Goal: Transaction & Acquisition: Obtain resource

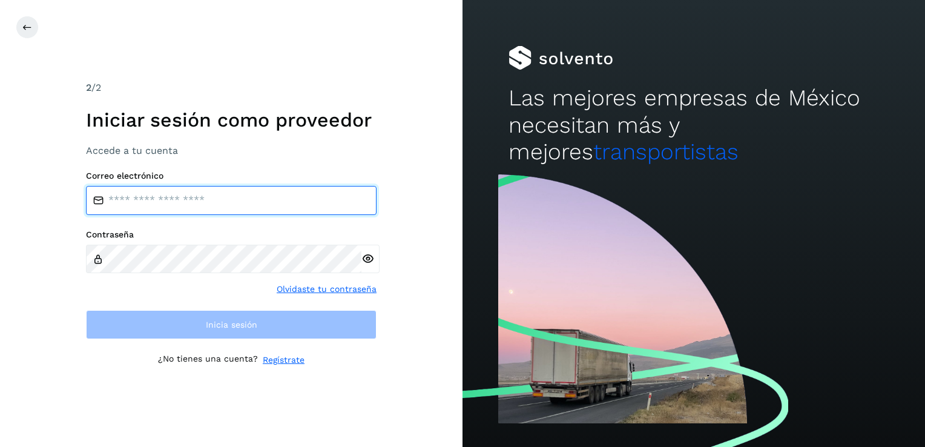
type input "**********"
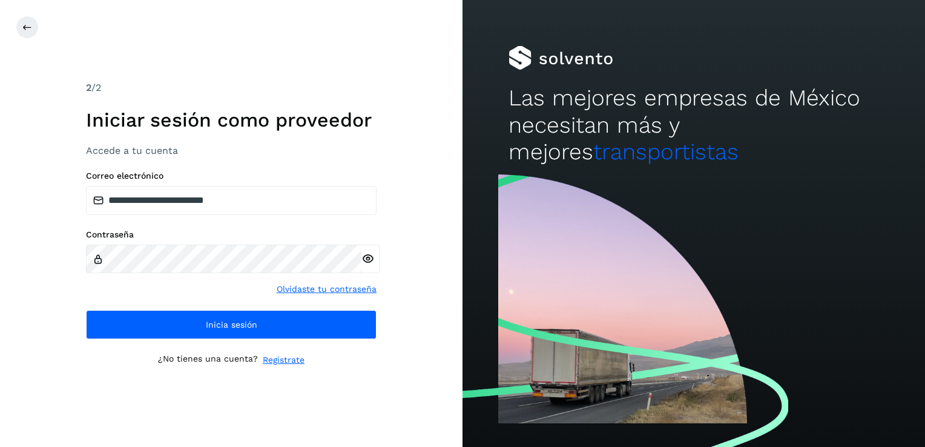
click at [363, 262] on icon at bounding box center [367, 258] width 13 height 13
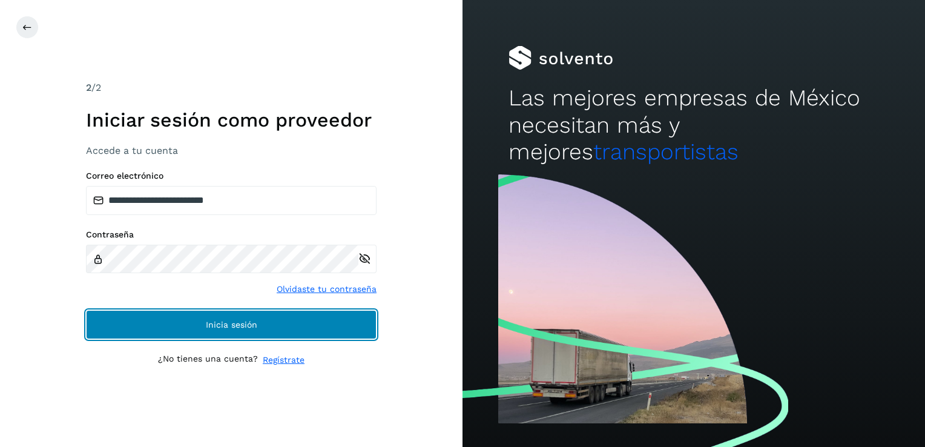
click at [351, 325] on button "Inicia sesión" at bounding box center [231, 324] width 291 height 29
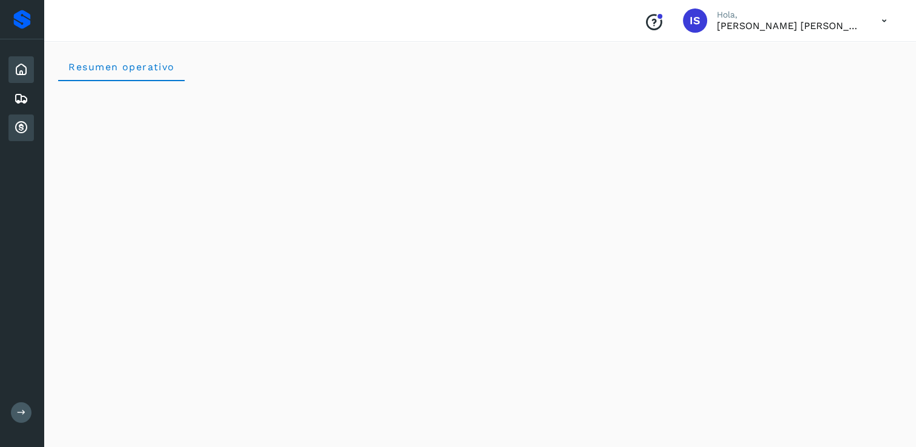
click at [20, 127] on icon at bounding box center [21, 127] width 15 height 15
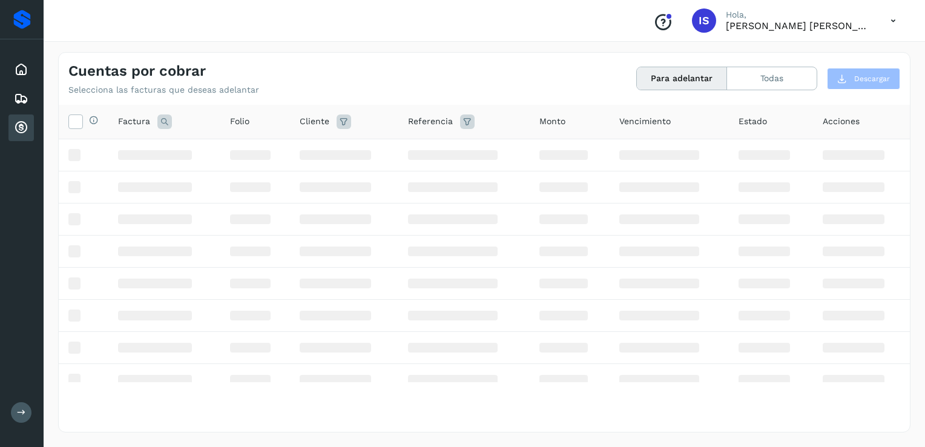
click at [666, 84] on button "Para adelantar" at bounding box center [682, 78] width 90 height 22
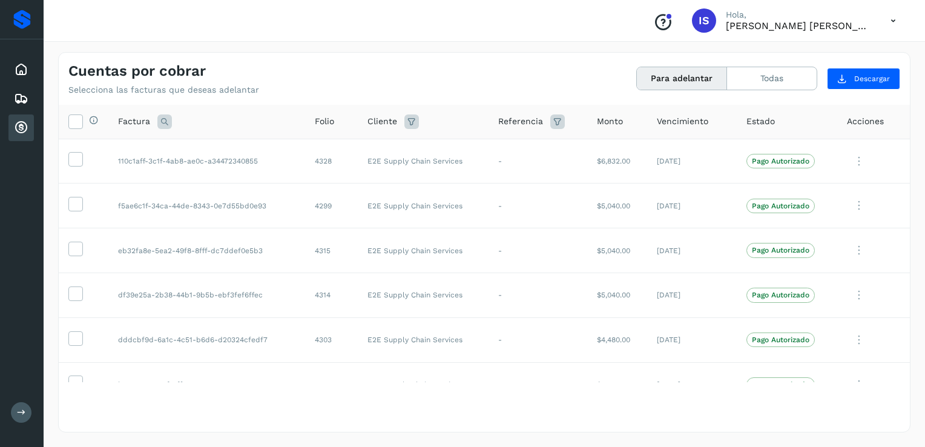
click at [666, 84] on button "Para adelantar" at bounding box center [682, 78] width 90 height 22
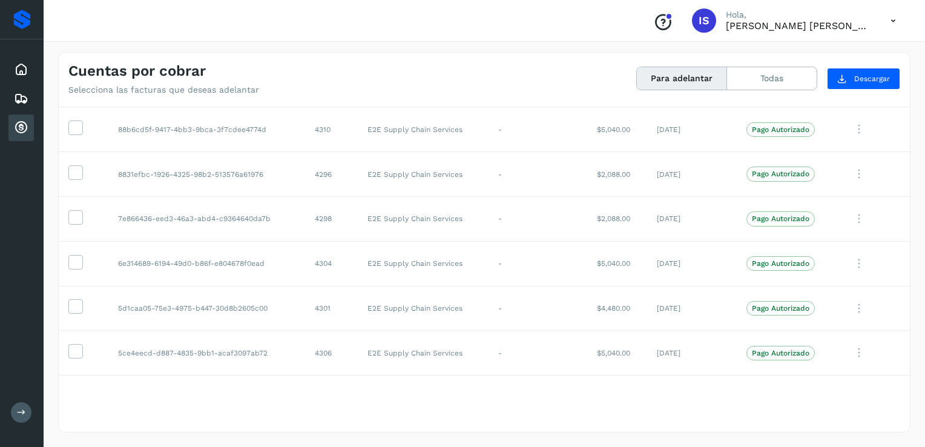
scroll to position [782, 0]
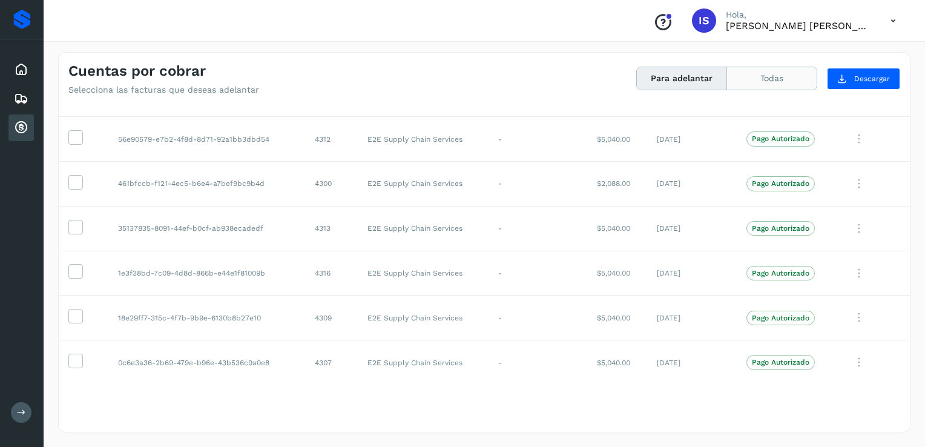
click at [758, 86] on button "Todas" at bounding box center [772, 78] width 90 height 22
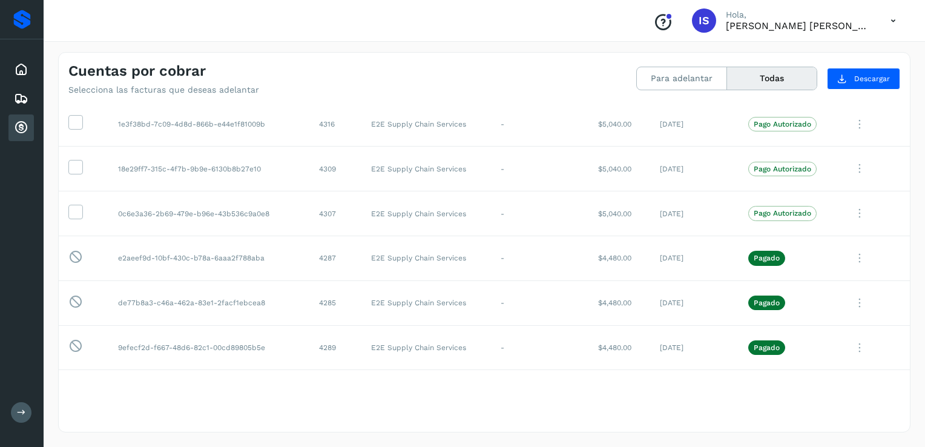
scroll to position [1001, 0]
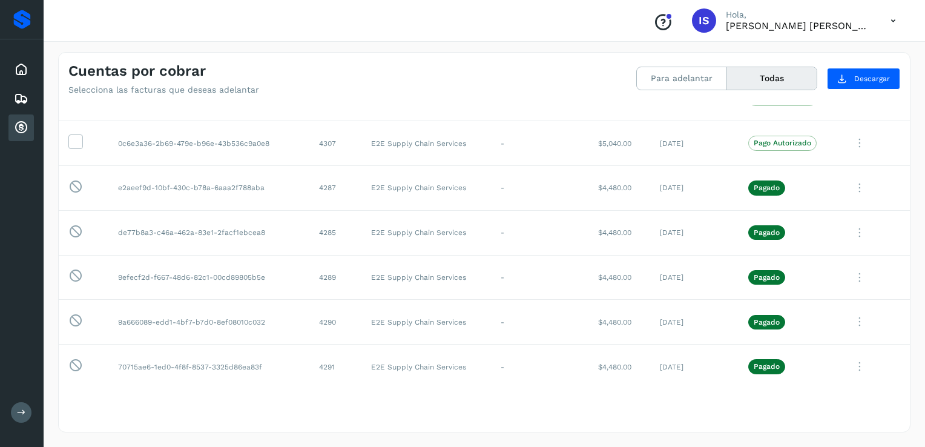
click at [748, 74] on button "Todas" at bounding box center [772, 78] width 90 height 22
click at [779, 88] on button "Todas" at bounding box center [772, 78] width 90 height 22
click at [780, 83] on button "Todas" at bounding box center [772, 78] width 90 height 22
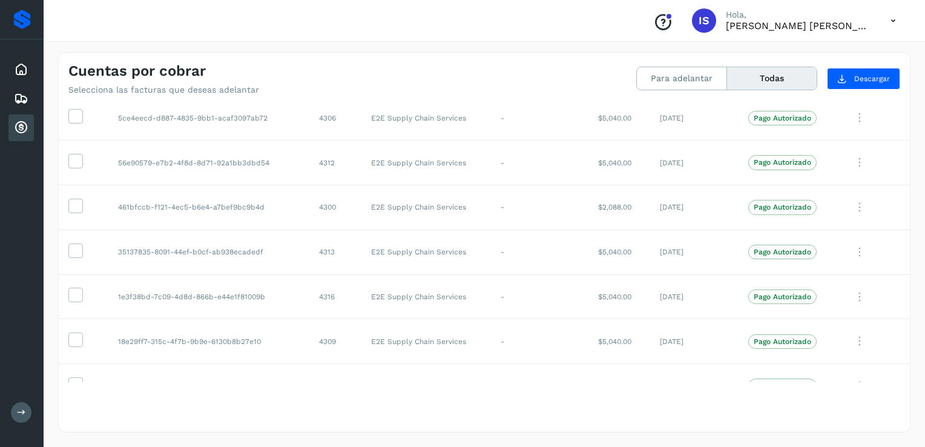
scroll to position [31, 0]
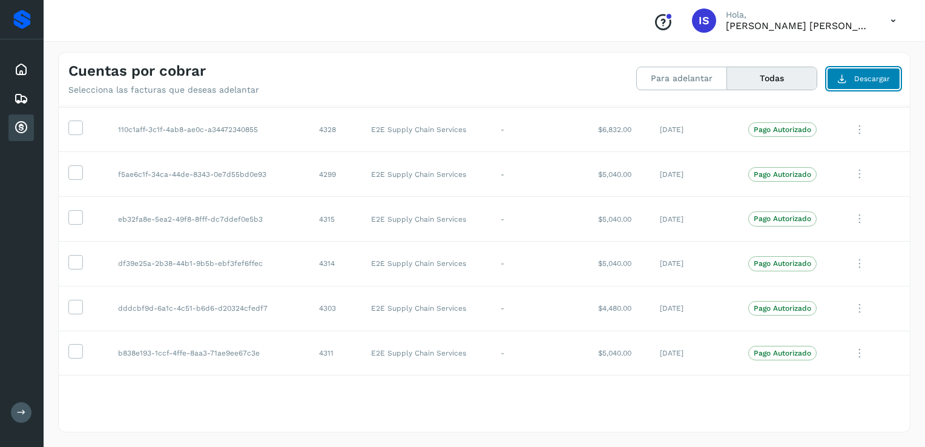
click at [851, 75] on button "Descargar" at bounding box center [863, 79] width 73 height 22
click at [665, 81] on button "Para adelantar" at bounding box center [682, 78] width 90 height 22
click at [877, 75] on span "Descargar" at bounding box center [872, 78] width 36 height 11
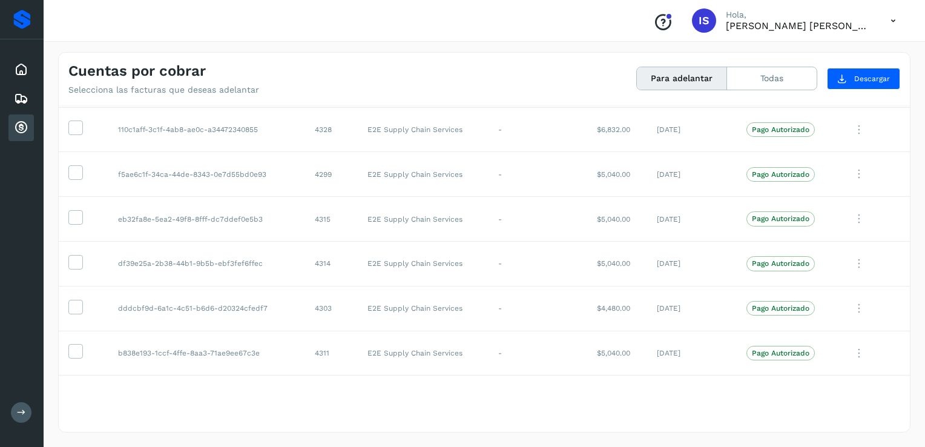
click at [685, 84] on button "Para adelantar" at bounding box center [682, 78] width 90 height 22
click at [78, 126] on icon at bounding box center [75, 126] width 13 height 13
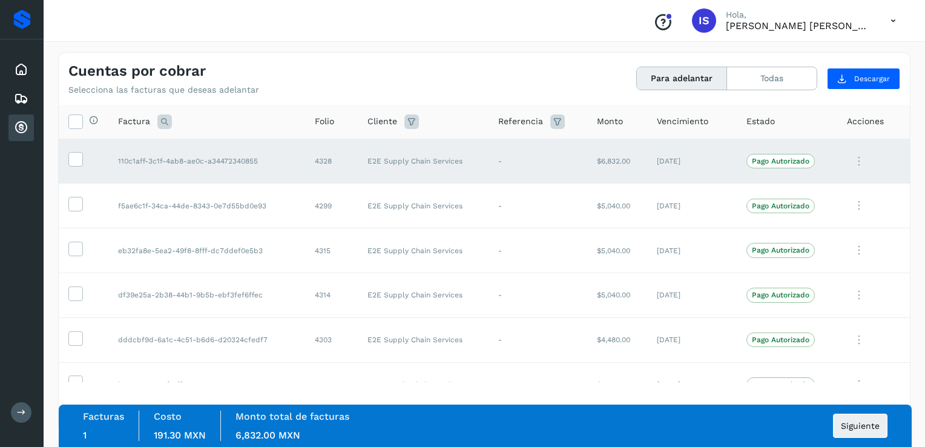
scroll to position [0, 0]
click at [74, 159] on icon at bounding box center [75, 158] width 13 height 13
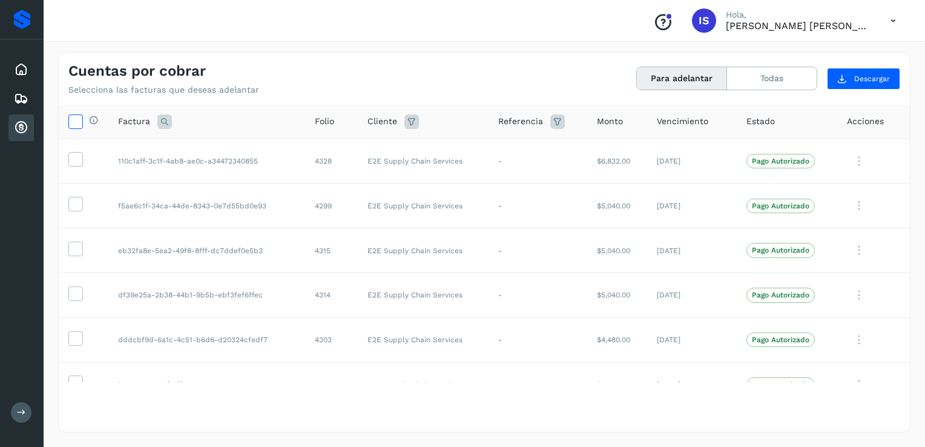
click at [78, 124] on icon at bounding box center [75, 120] width 13 height 13
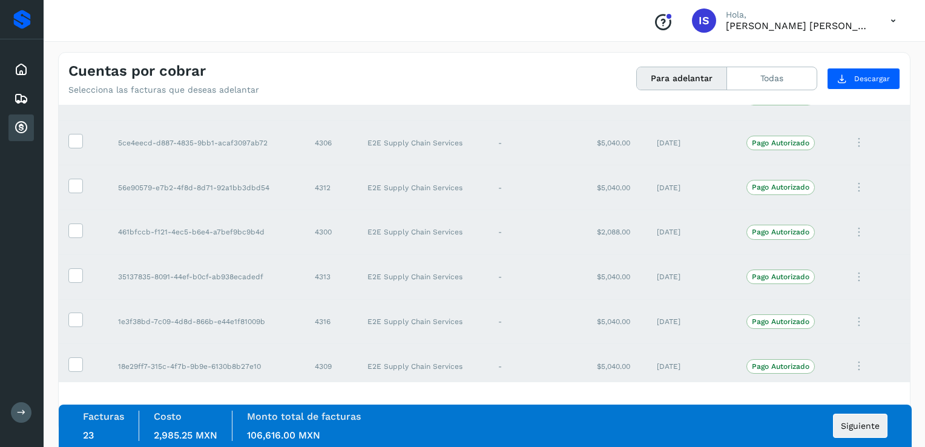
scroll to position [782, 0]
drag, startPoint x: 275, startPoint y: 360, endPoint x: 113, endPoint y: 363, distance: 162.3
click at [113, 363] on td "0c6e3a36-2b69-479e-b96e-43b536c9a0e8" at bounding box center [206, 362] width 197 height 45
copy td "0c6e3a36-2b69-479e-b96e-43b536c9a0e8"
click at [709, 309] on td "[DATE]" at bounding box center [692, 317] width 90 height 45
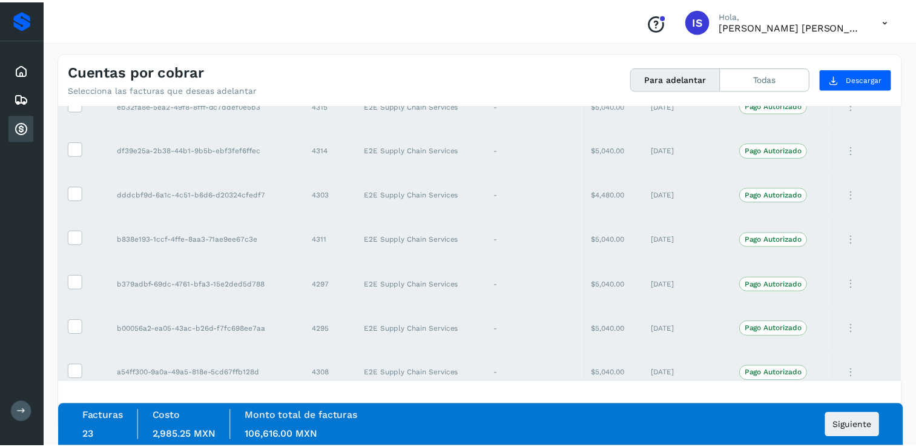
scroll to position [0, 0]
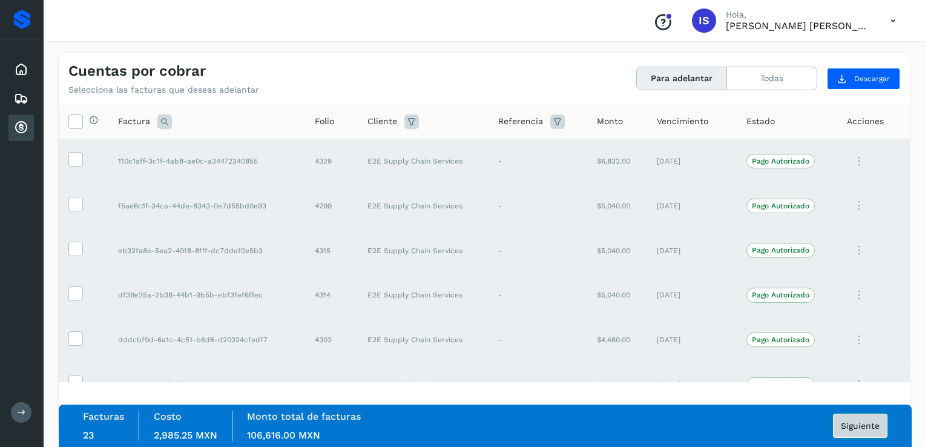
click at [872, 419] on button "Siguiente" at bounding box center [860, 426] width 54 height 24
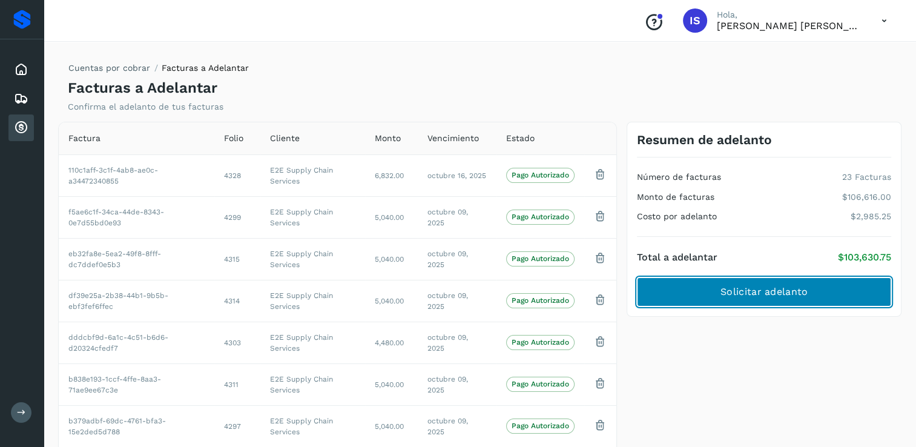
click at [833, 292] on button "Solicitar adelanto" at bounding box center [764, 291] width 254 height 29
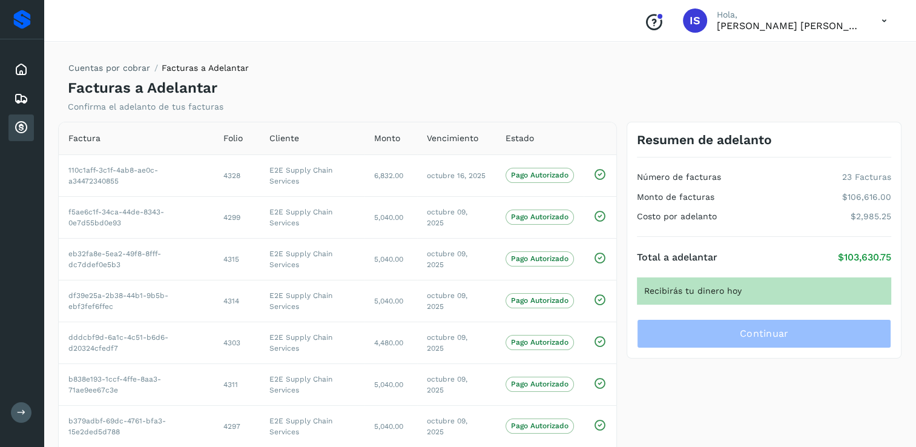
click at [796, 25] on p "[PERSON_NAME] [PERSON_NAME]" at bounding box center [789, 26] width 145 height 12
click at [23, 128] on icon at bounding box center [21, 127] width 15 height 15
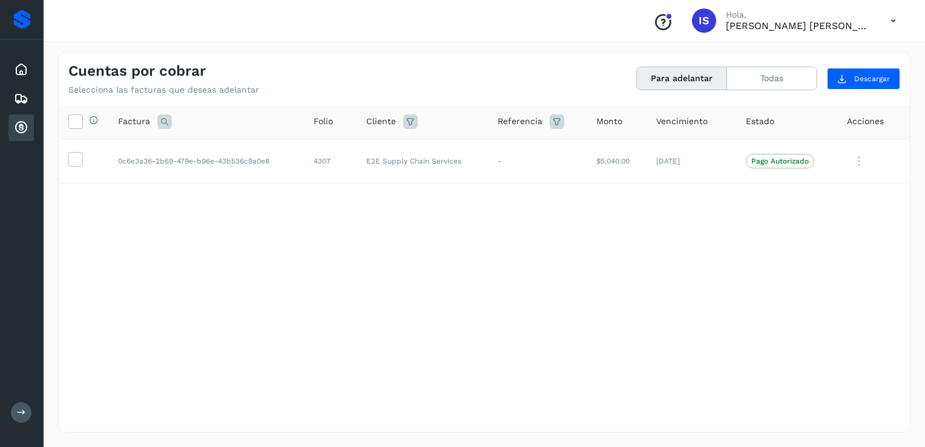
click at [805, 25] on p "[PERSON_NAME] [PERSON_NAME]" at bounding box center [798, 26] width 145 height 12
click at [892, 21] on icon at bounding box center [893, 20] width 25 height 25
click at [823, 58] on div "Cerrar sesión" at bounding box center [833, 54] width 144 height 23
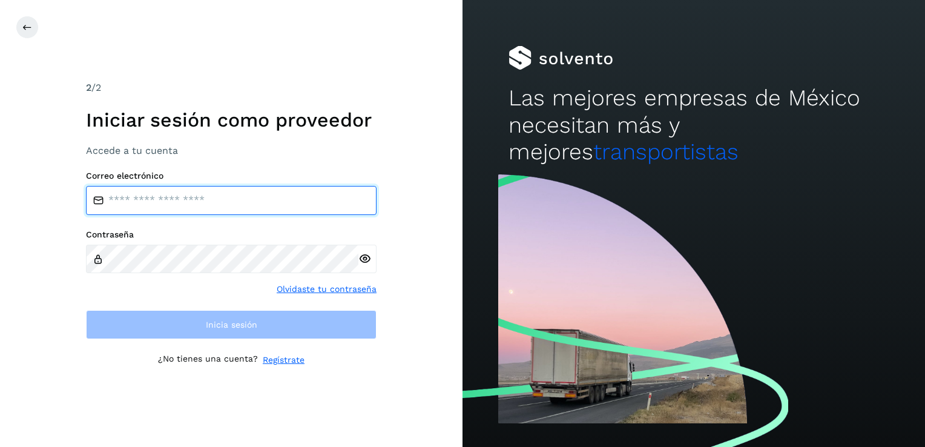
type input "**********"
